Goal: Transaction & Acquisition: Purchase product/service

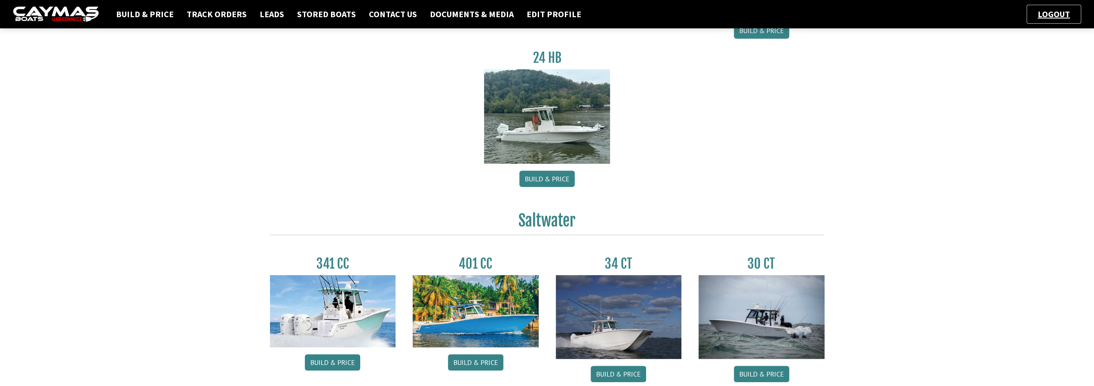
scroll to position [258, 0]
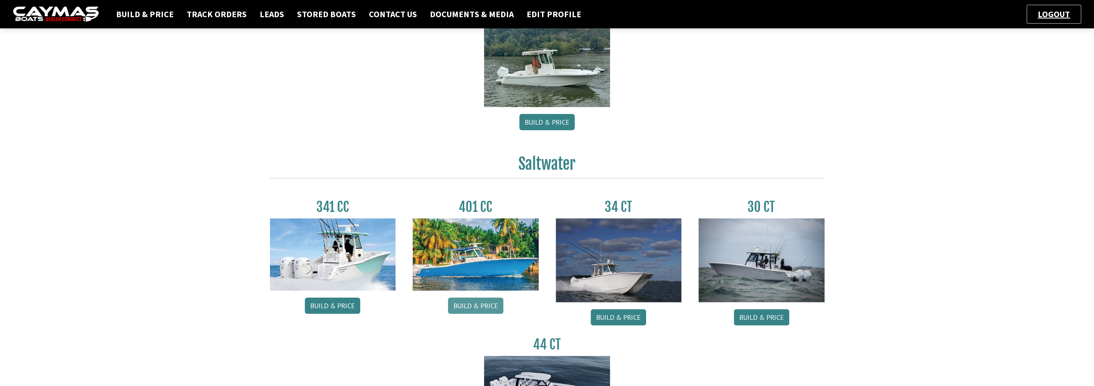
click at [479, 304] on link "Build & Price" at bounding box center [475, 305] width 55 height 16
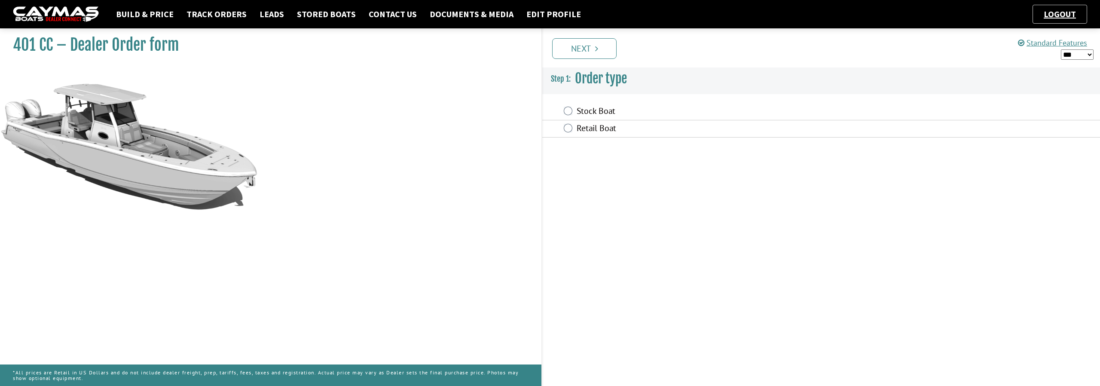
click at [1089, 53] on select "*** ****** ******" at bounding box center [1077, 54] width 33 height 11
select select "*"
click at [1061, 49] on select "*** ****** ******" at bounding box center [1077, 54] width 33 height 11
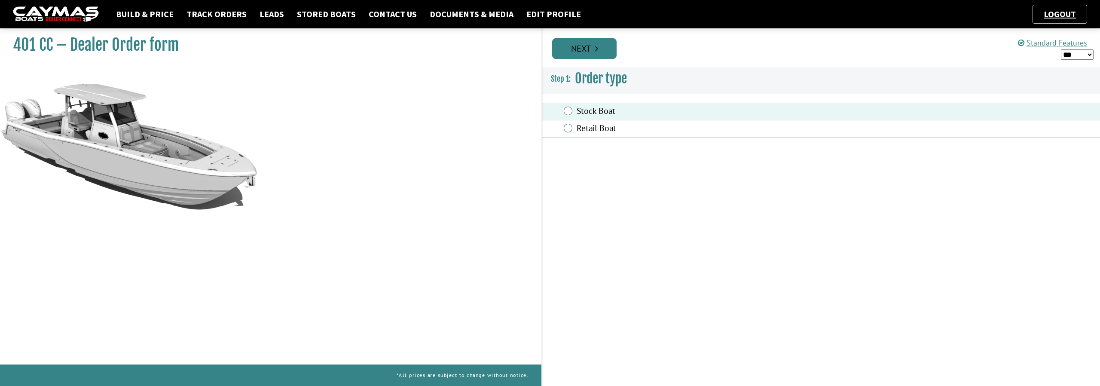
click at [589, 52] on link "Next" at bounding box center [584, 48] width 64 height 21
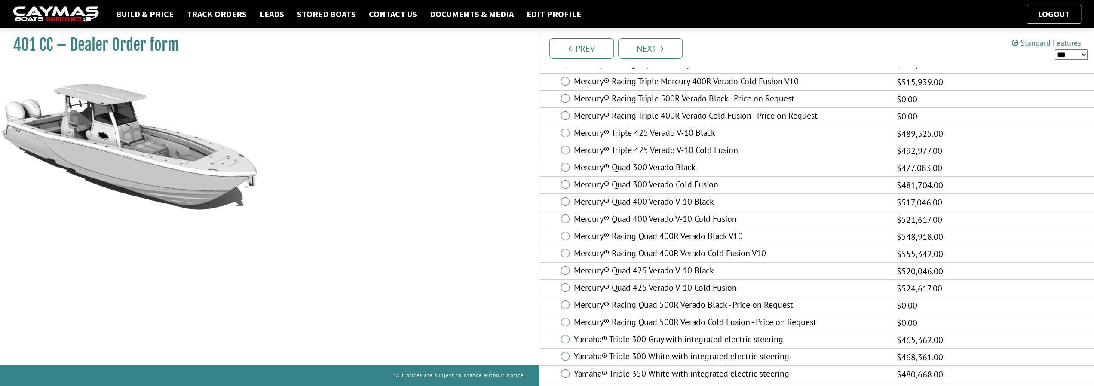
scroll to position [129, 0]
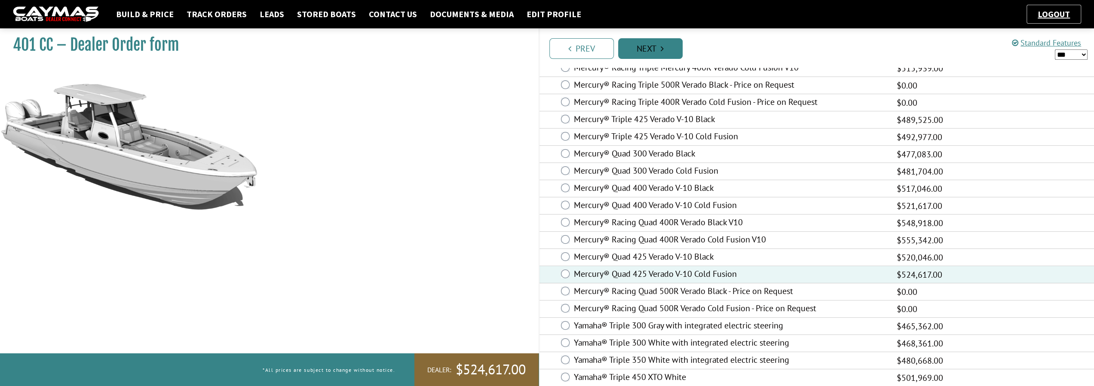
click at [658, 53] on link "Next" at bounding box center [650, 48] width 64 height 21
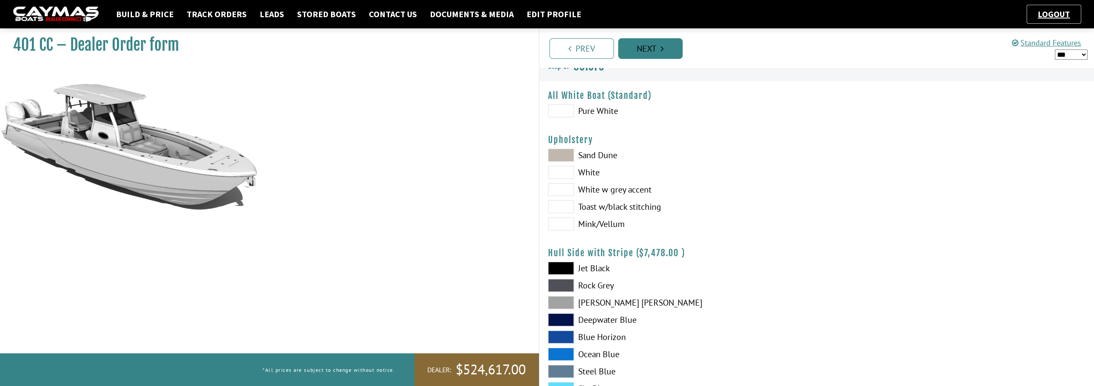
scroll to position [0, 0]
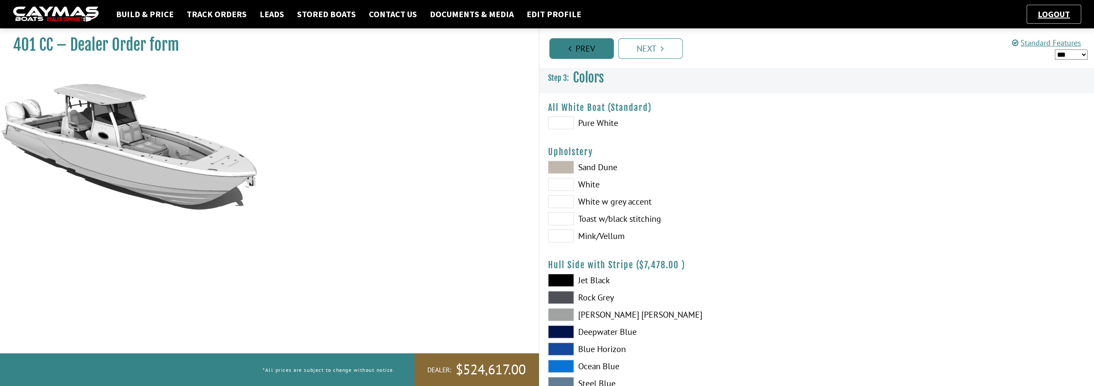
click at [572, 48] on link "Prev" at bounding box center [581, 48] width 64 height 21
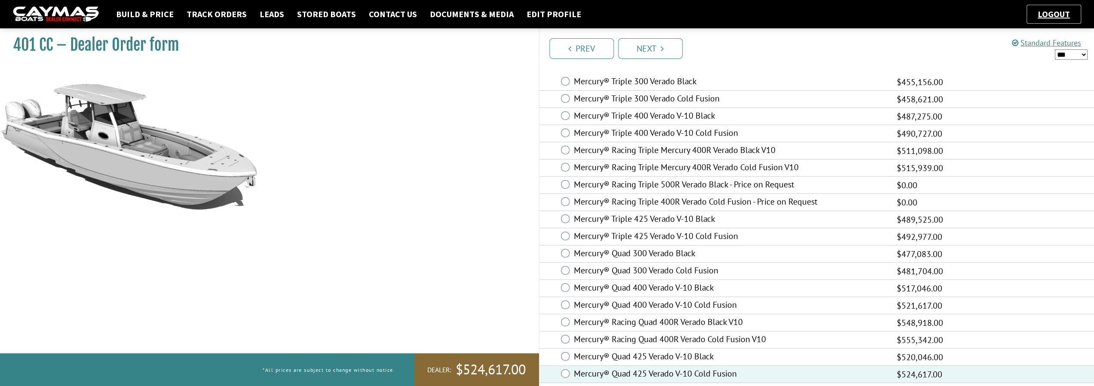
scroll to position [43, 0]
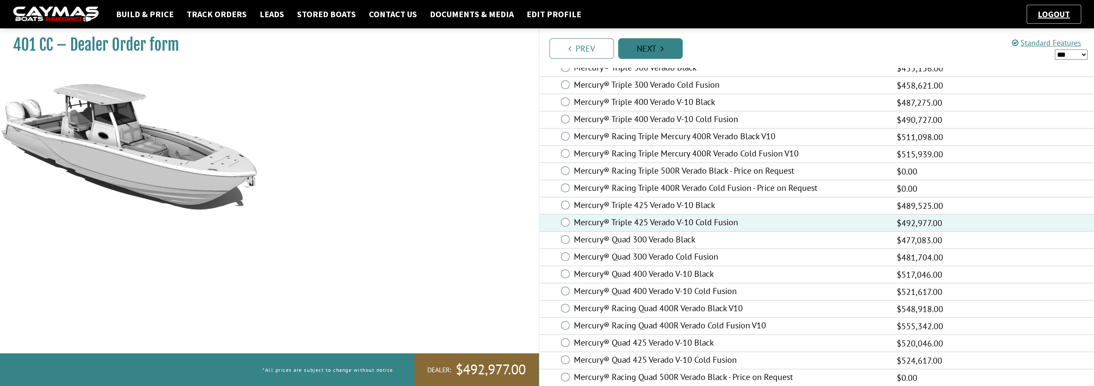
click at [656, 49] on link "Next" at bounding box center [650, 48] width 64 height 21
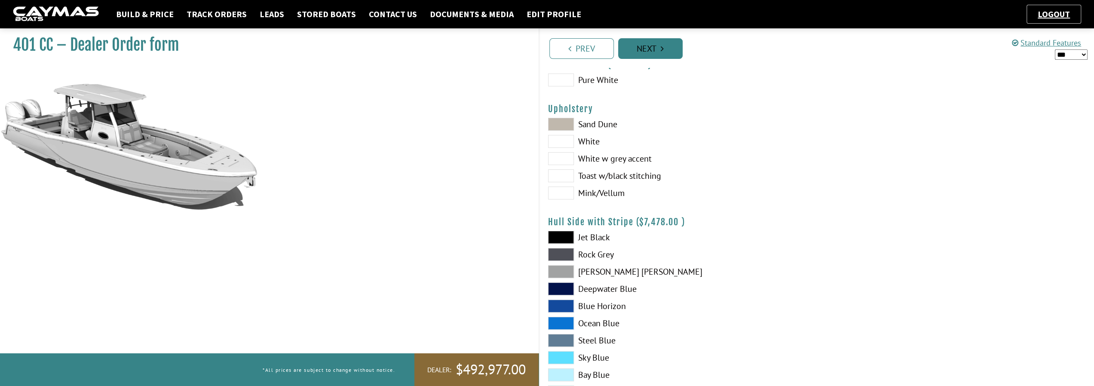
scroll to position [0, 0]
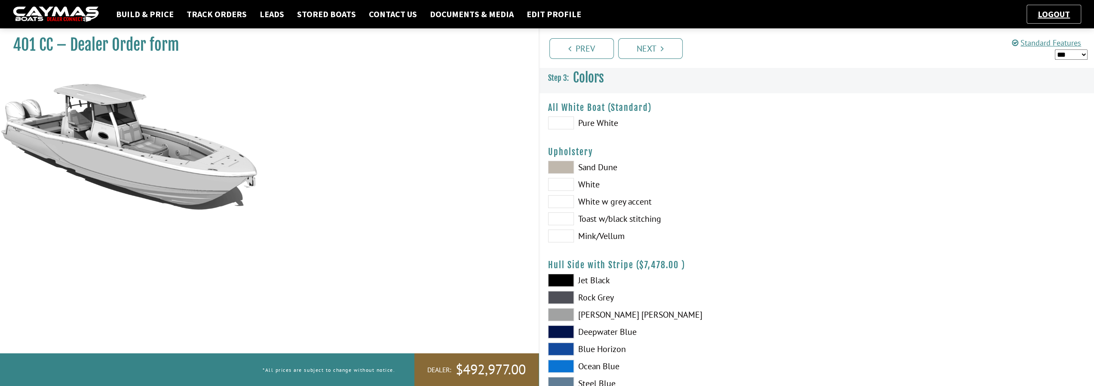
click at [564, 185] on span at bounding box center [561, 184] width 26 height 13
click at [563, 122] on span at bounding box center [561, 122] width 26 height 13
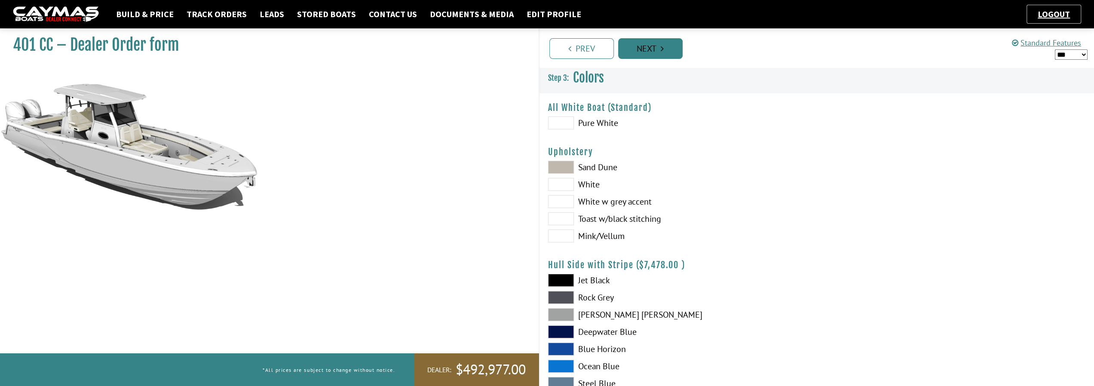
click at [650, 52] on link "Next" at bounding box center [650, 48] width 64 height 21
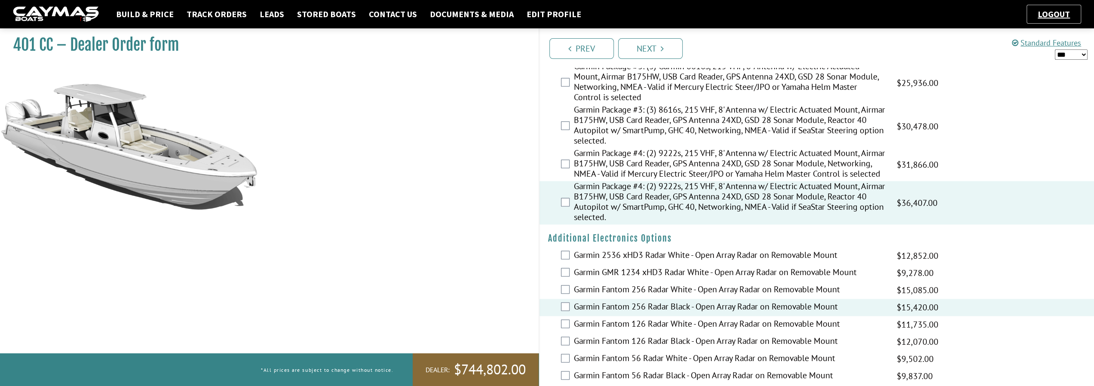
scroll to position [1220, 0]
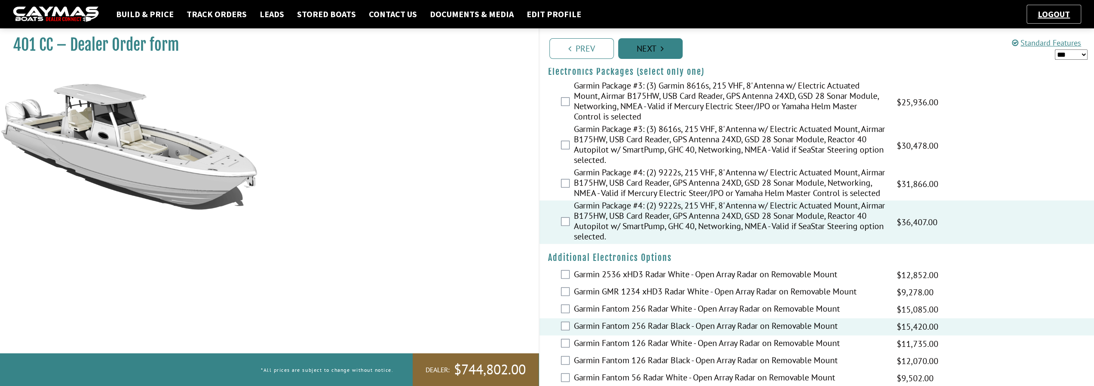
click at [646, 54] on link "Next" at bounding box center [650, 48] width 64 height 21
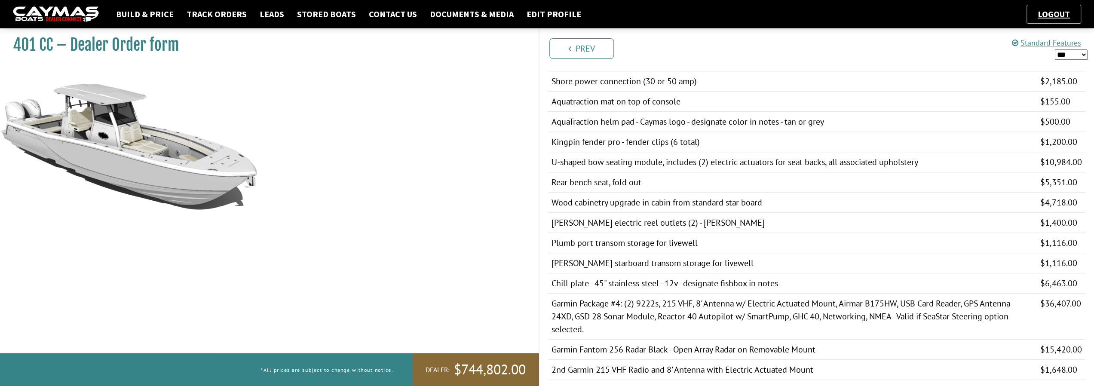
scroll to position [516, 0]
click at [587, 51] on link "Prev" at bounding box center [581, 48] width 64 height 21
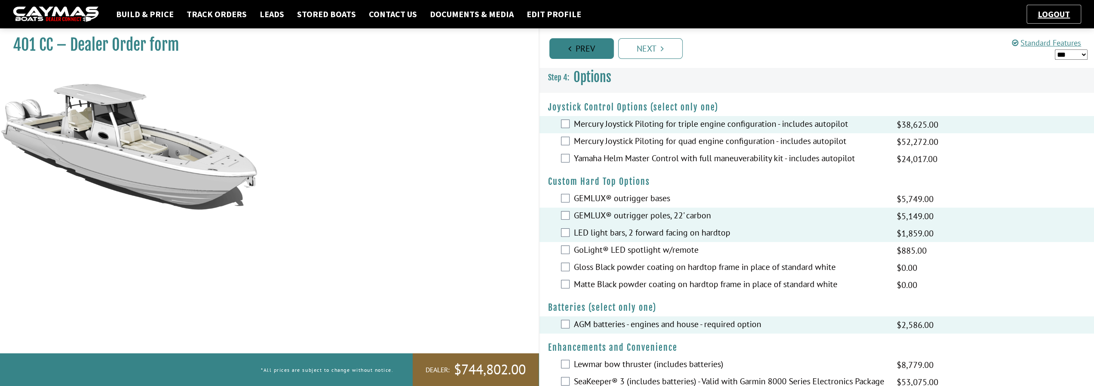
scroll to position [0, 0]
click at [587, 51] on link "Prev" at bounding box center [581, 48] width 64 height 21
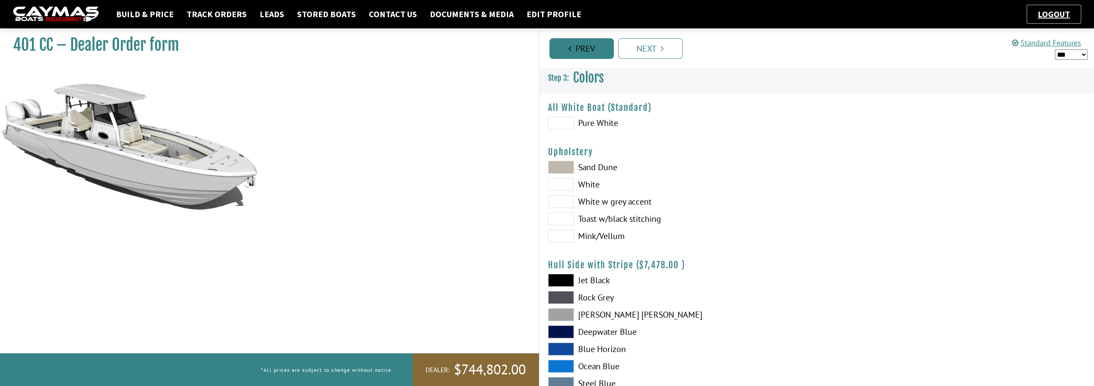
click at [587, 51] on link "Prev" at bounding box center [581, 48] width 64 height 21
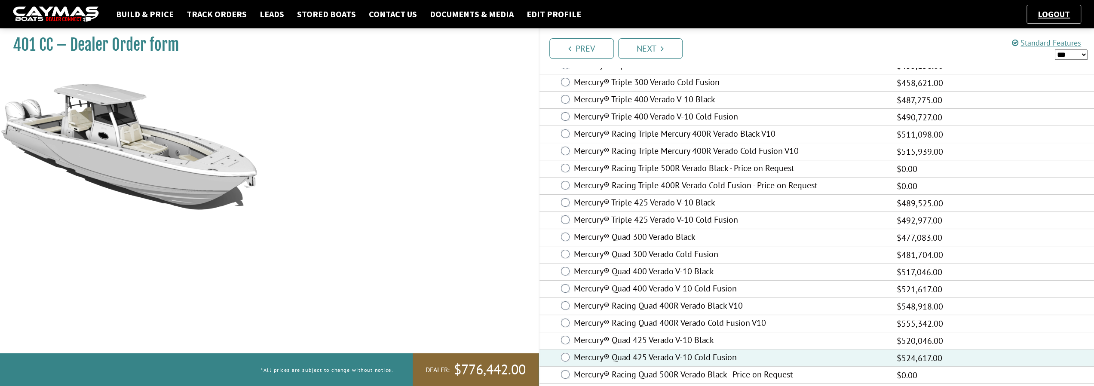
scroll to position [34, 0]
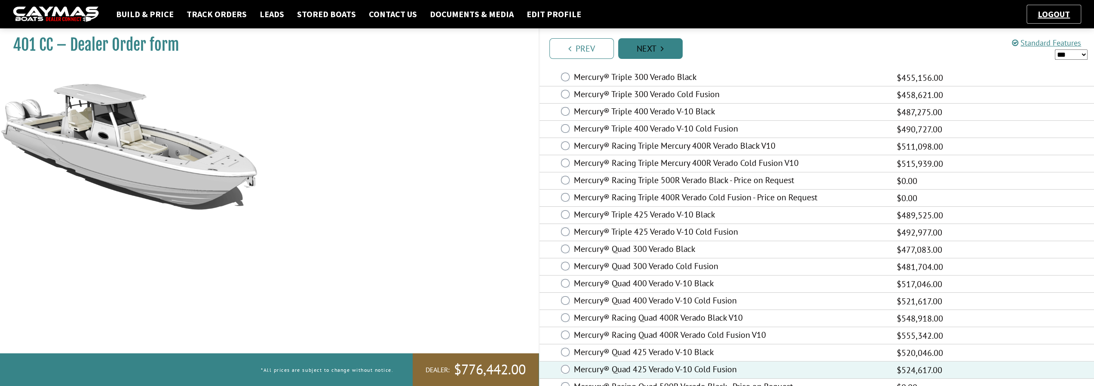
drag, startPoint x: 589, startPoint y: 52, endPoint x: 584, endPoint y: 53, distance: 5.2
click at [589, 52] on link "Prev" at bounding box center [581, 48] width 64 height 21
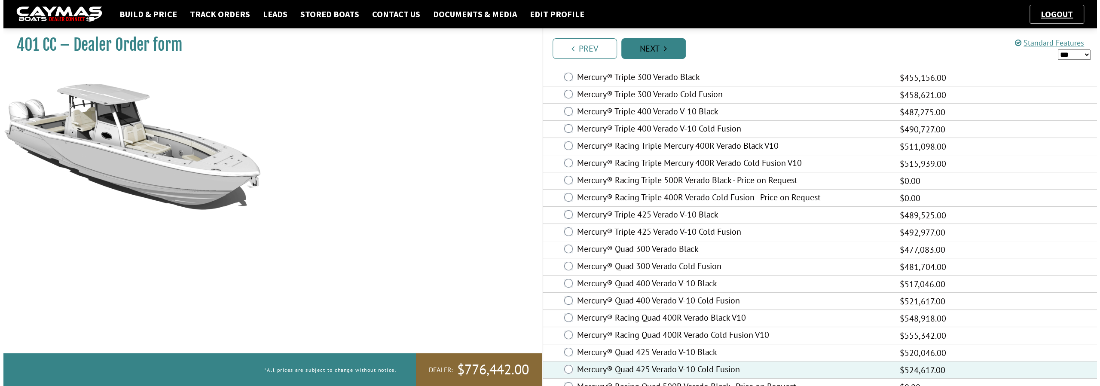
scroll to position [0, 0]
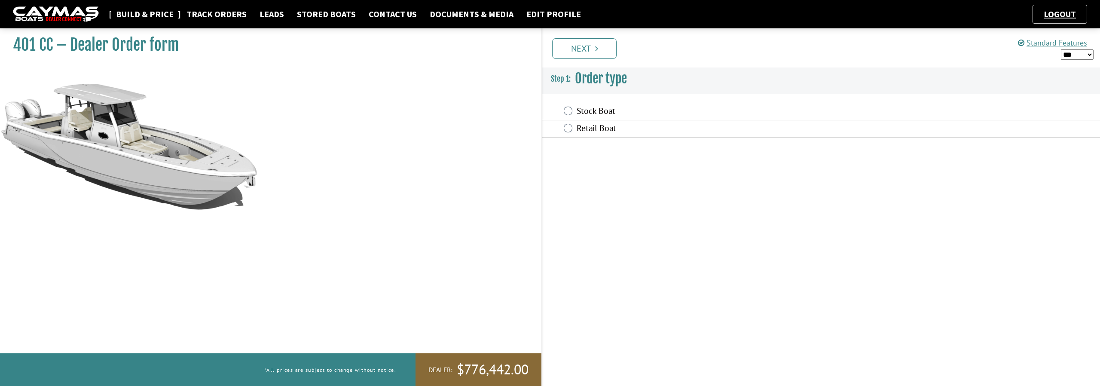
click at [138, 15] on link "Build & Price" at bounding box center [145, 14] width 66 height 11
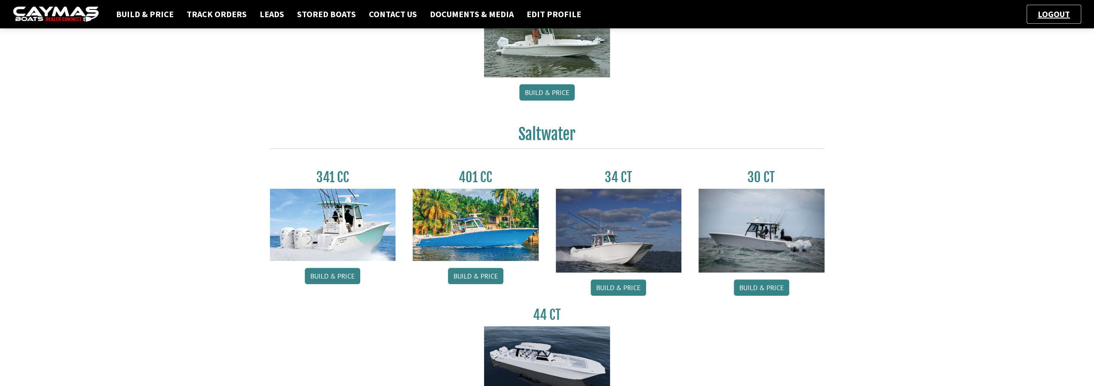
scroll to position [301, 0]
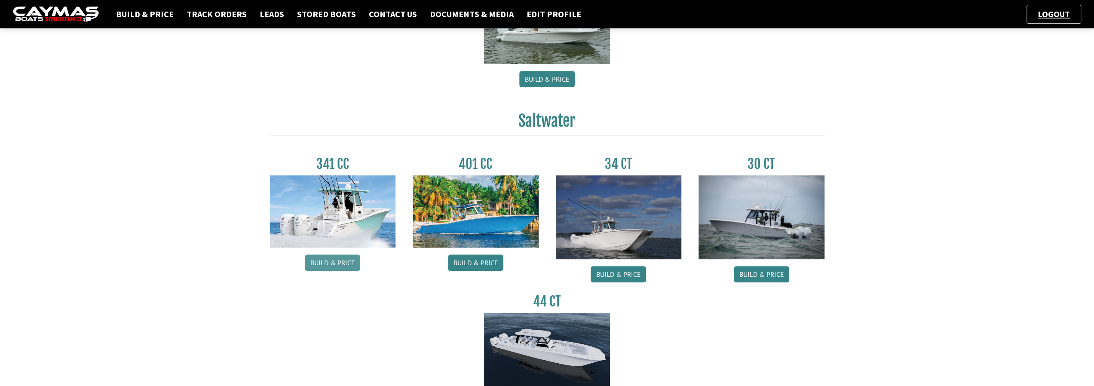
click at [340, 261] on link "Build & Price" at bounding box center [332, 262] width 55 height 16
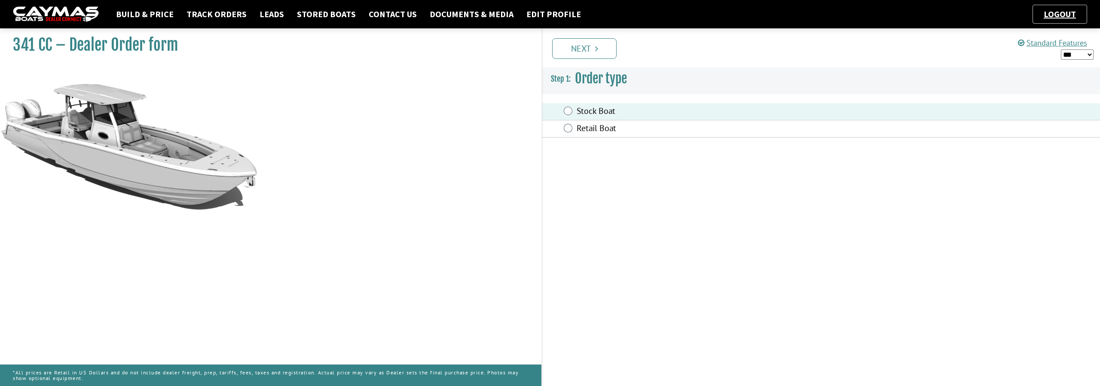
click at [1090, 53] on select "*** ****** ******" at bounding box center [1077, 54] width 33 height 11
select select "*"
click at [1061, 49] on select "*** ****** ******" at bounding box center [1077, 54] width 33 height 11
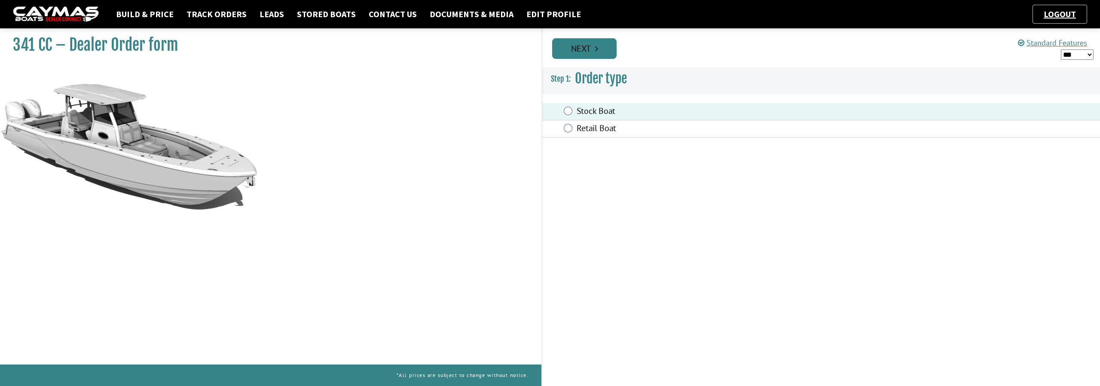
click at [599, 55] on link "Next" at bounding box center [584, 48] width 64 height 21
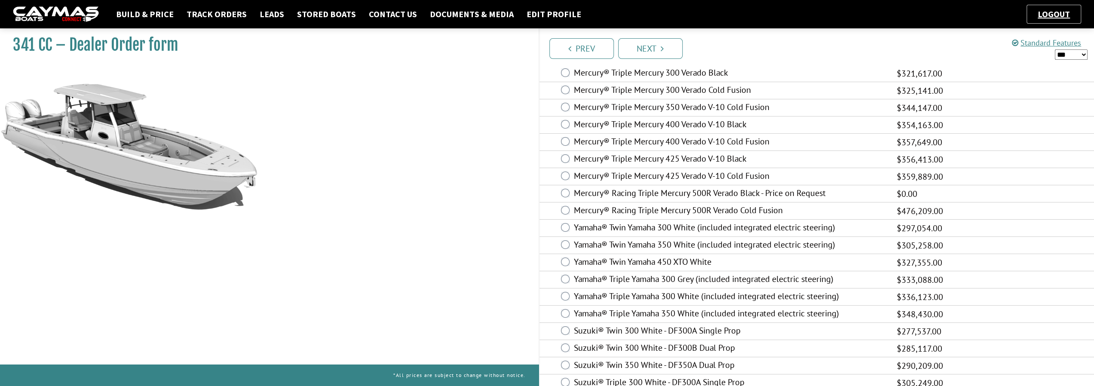
scroll to position [172, 0]
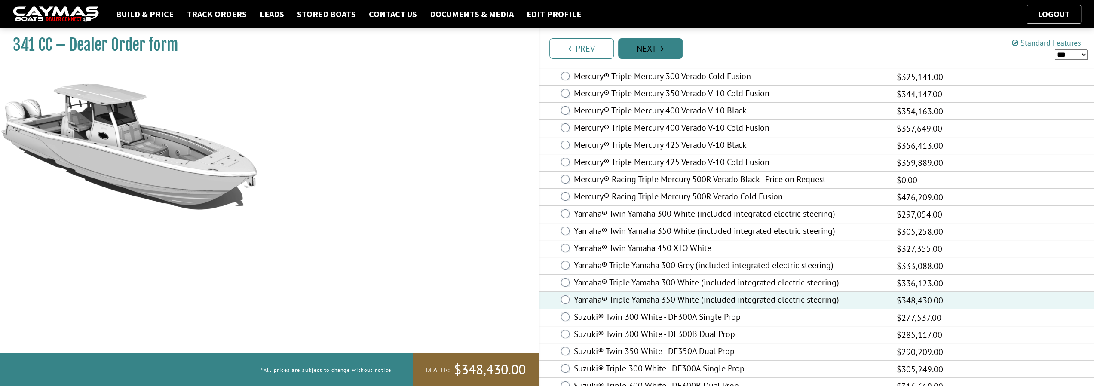
click at [664, 49] on link "Next" at bounding box center [650, 48] width 64 height 21
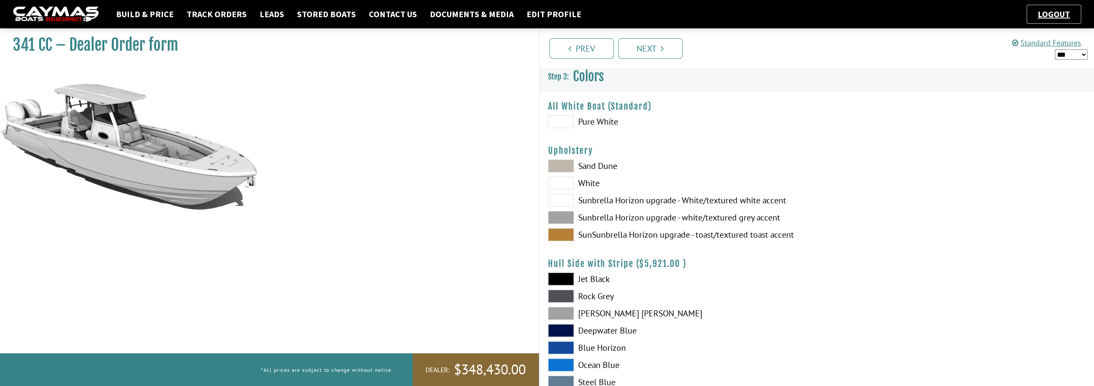
scroll to position [0, 0]
click at [564, 125] on span at bounding box center [561, 122] width 26 height 13
click at [562, 200] on span at bounding box center [561, 201] width 26 height 13
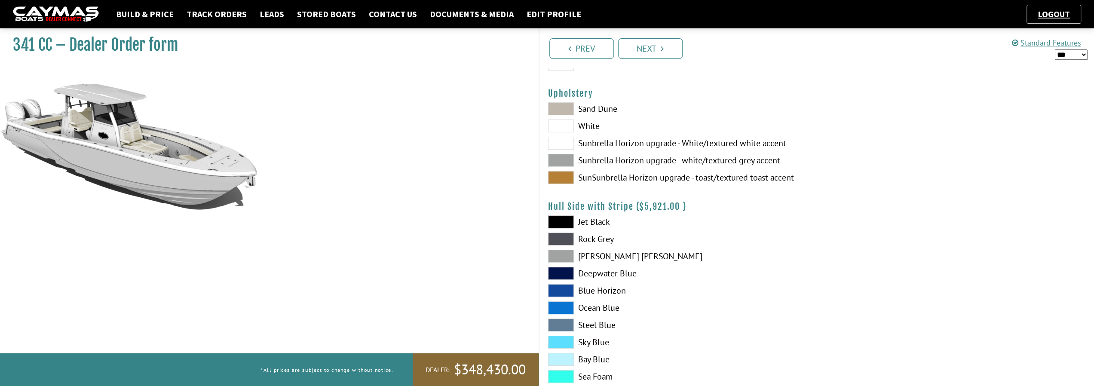
scroll to position [15, 0]
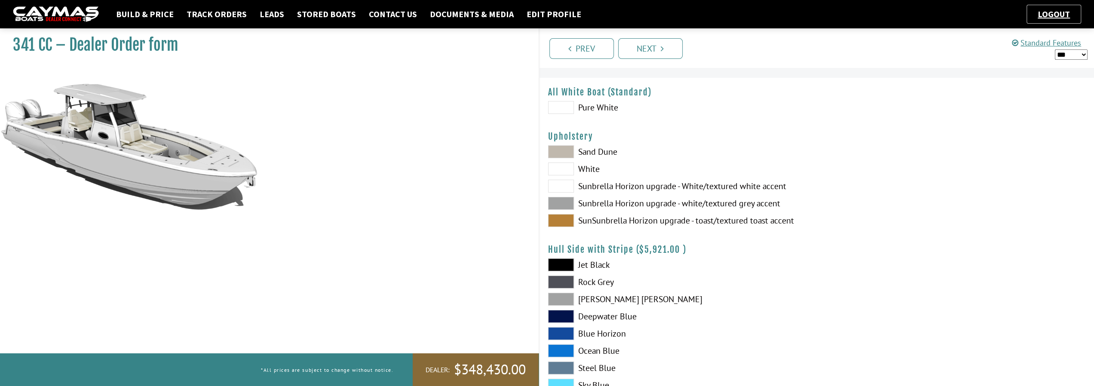
click at [571, 109] on span at bounding box center [561, 107] width 26 height 13
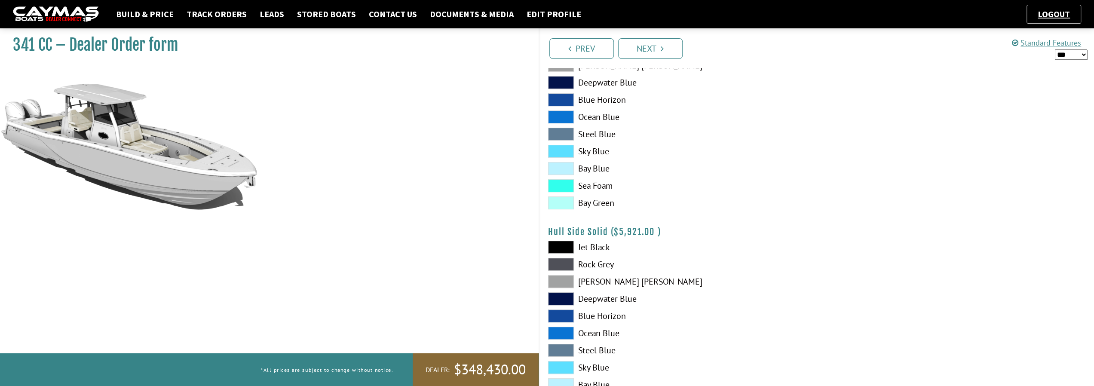
scroll to position [273, 0]
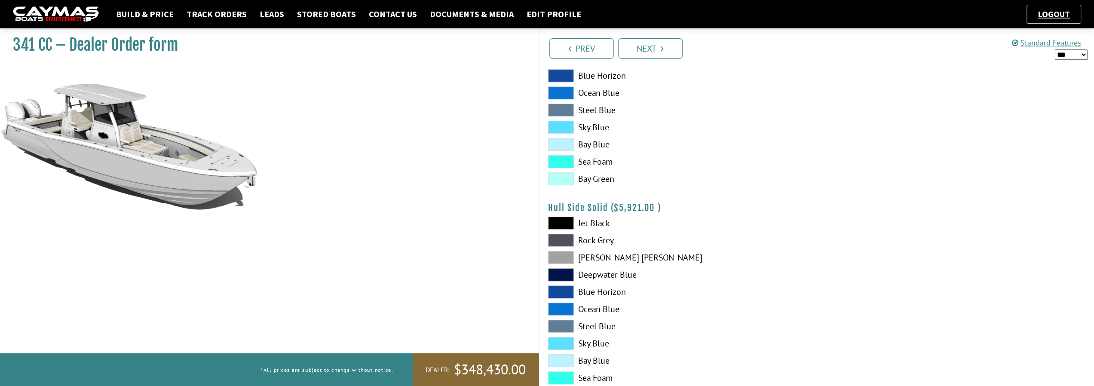
click at [567, 143] on span at bounding box center [561, 144] width 26 height 13
click at [571, 143] on span at bounding box center [561, 144] width 26 height 13
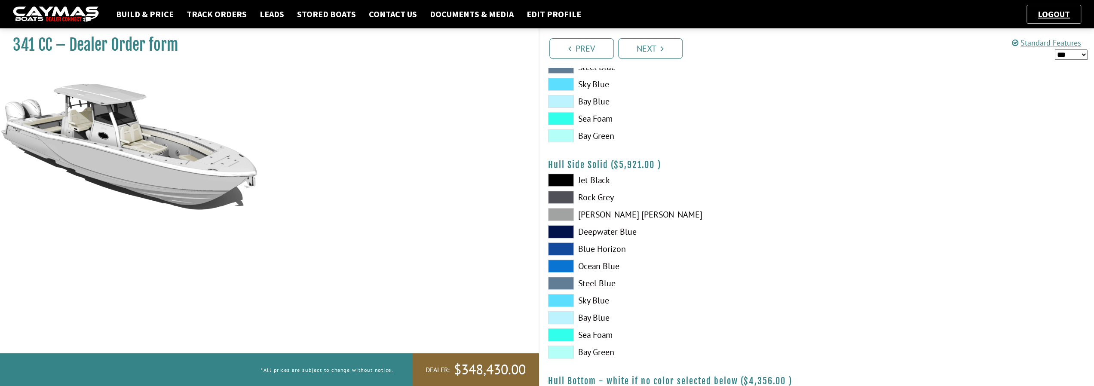
scroll to position [359, 0]
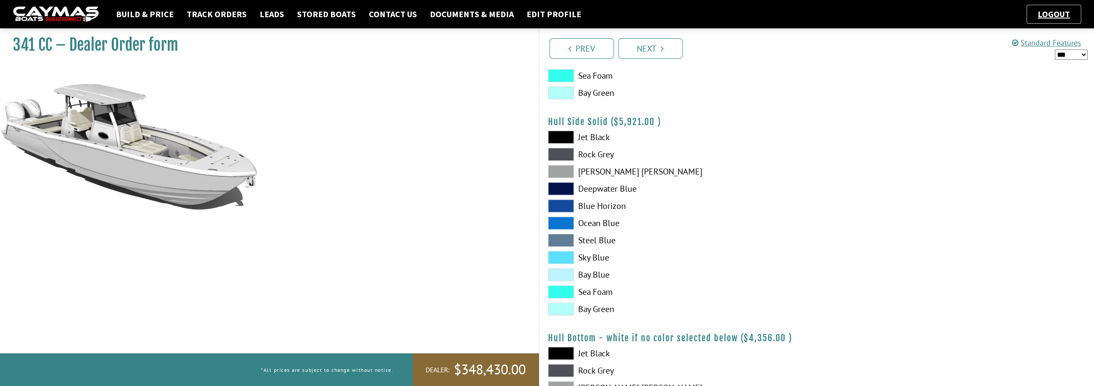
click at [567, 276] on span at bounding box center [561, 274] width 26 height 13
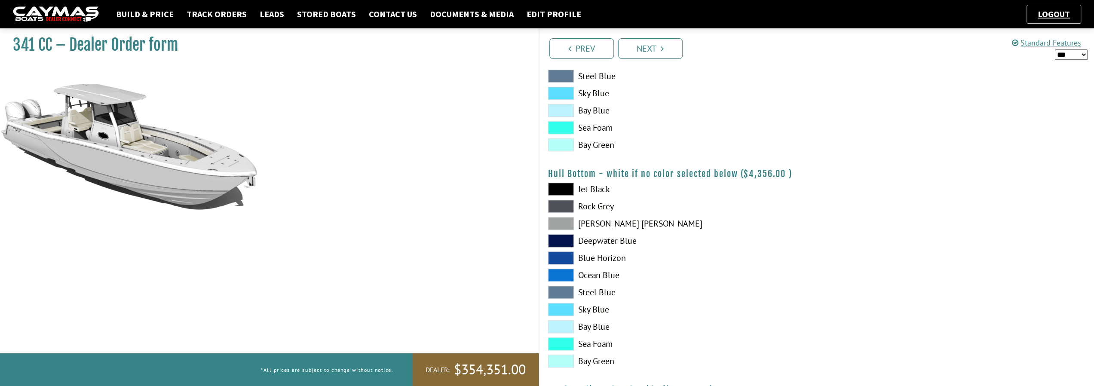
scroll to position [531, 0]
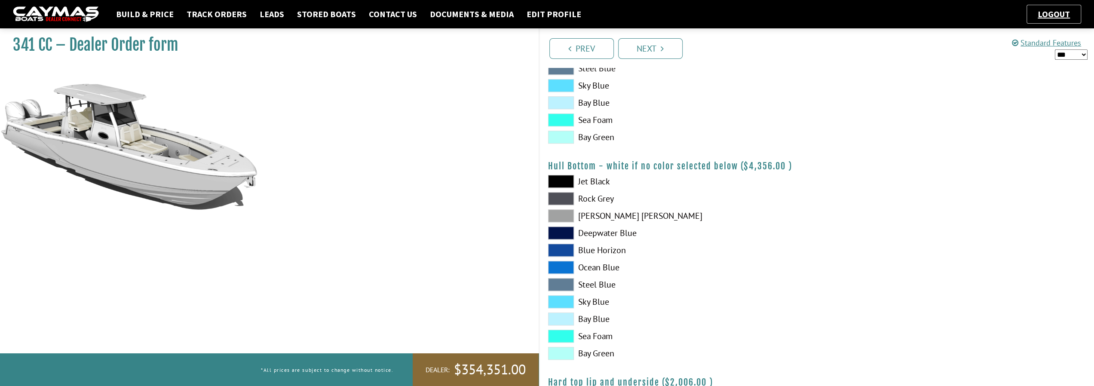
click at [561, 316] on span at bounding box center [561, 318] width 26 height 13
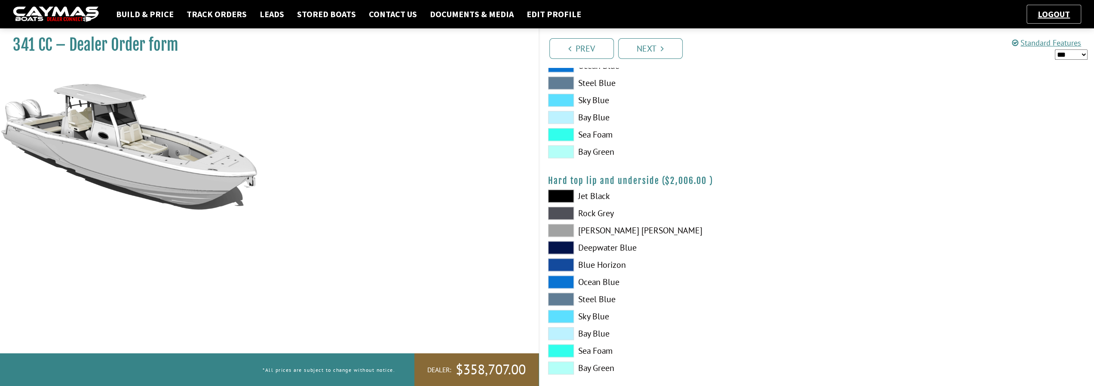
scroll to position [746, 0]
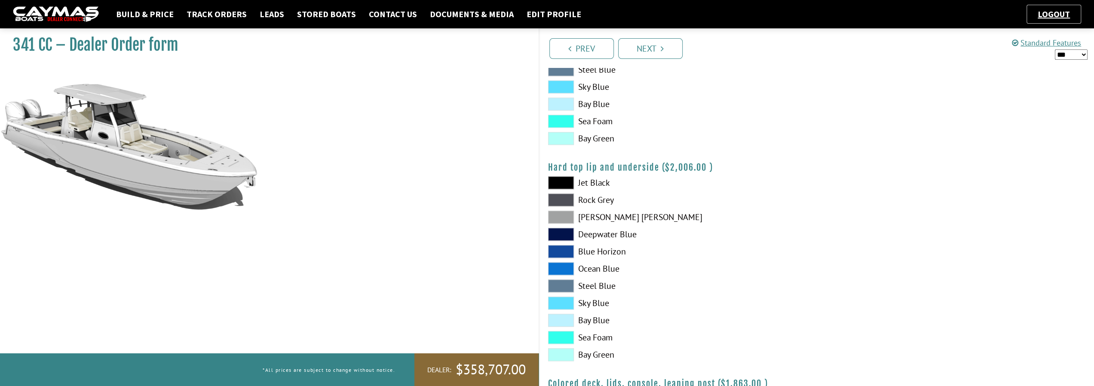
click at [559, 319] on span at bounding box center [561, 320] width 26 height 13
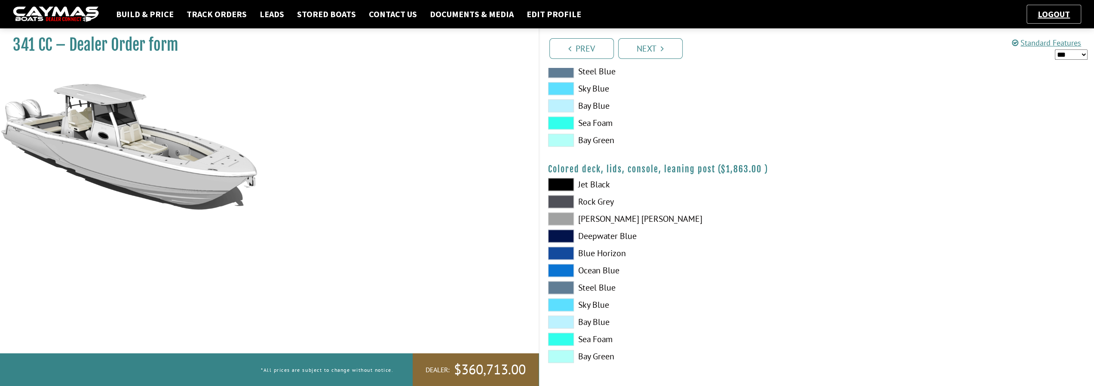
scroll to position [961, 0]
click at [657, 54] on link "Next" at bounding box center [650, 48] width 64 height 21
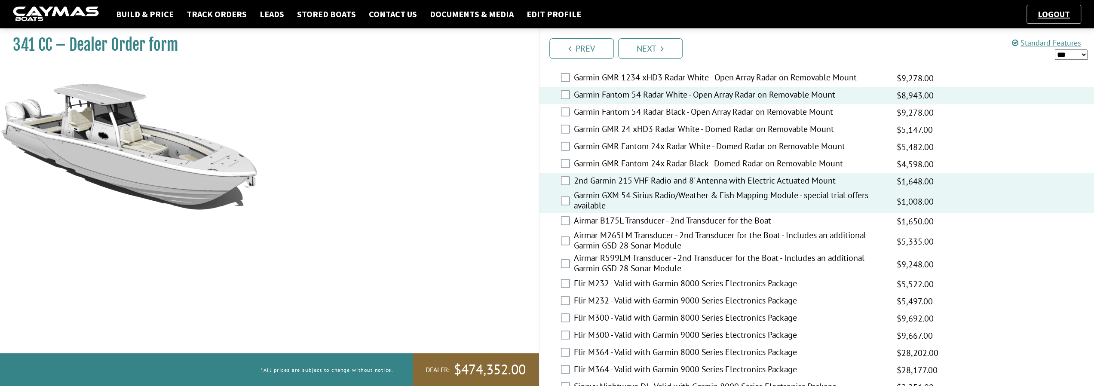
scroll to position [1143, 0]
